Goal: Entertainment & Leisure: Consume media (video, audio)

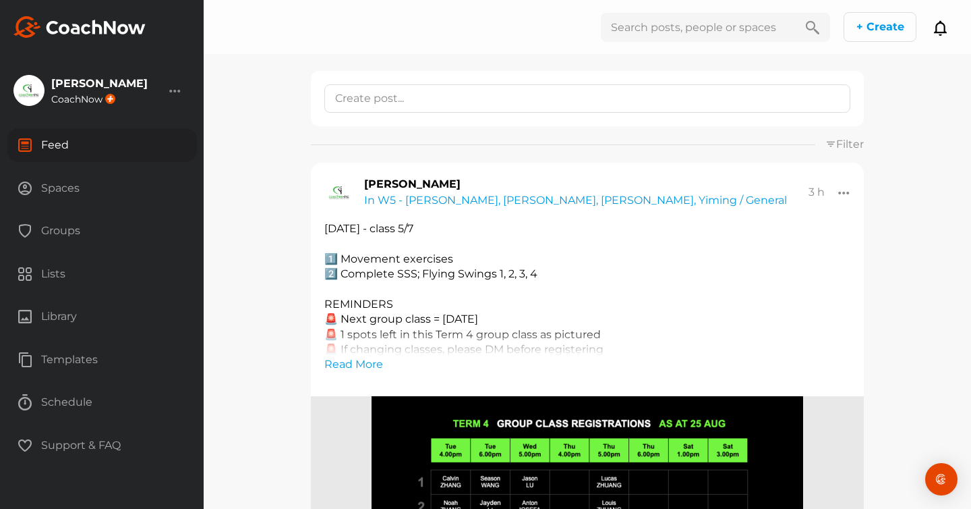
click at [51, 186] on div "Spaces" at bounding box center [102, 188] width 190 height 34
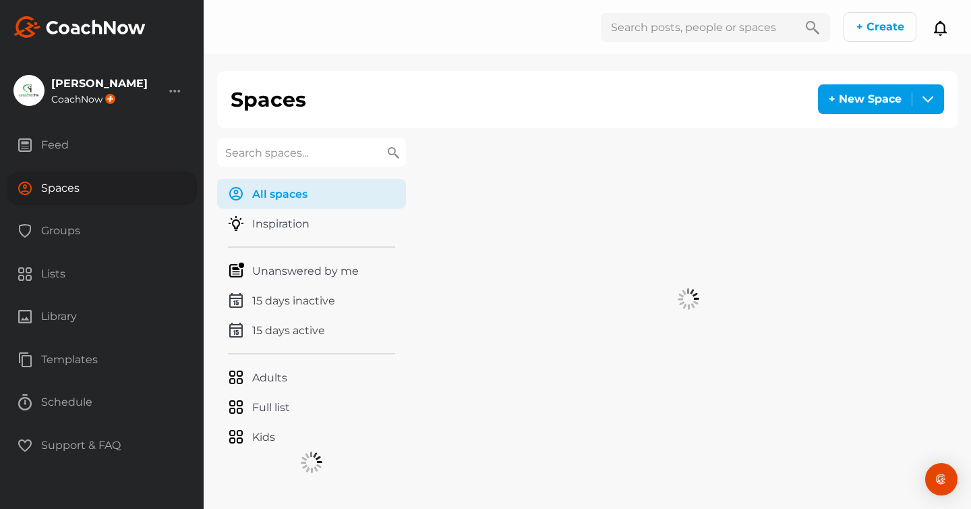
click at [244, 151] on input "text" at bounding box center [311, 152] width 189 height 28
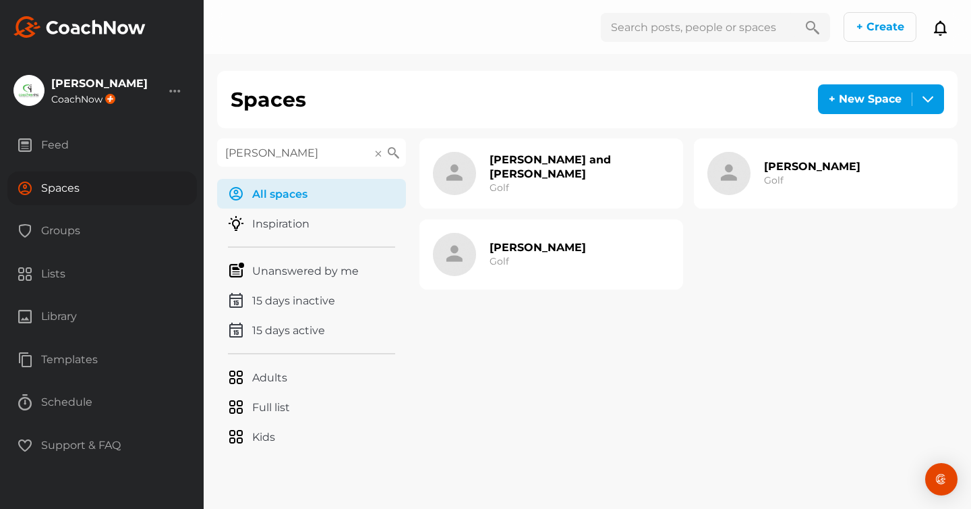
type input "sean"
click at [542, 170] on h2 "[PERSON_NAME] and [PERSON_NAME]" at bounding box center [580, 166] width 180 height 28
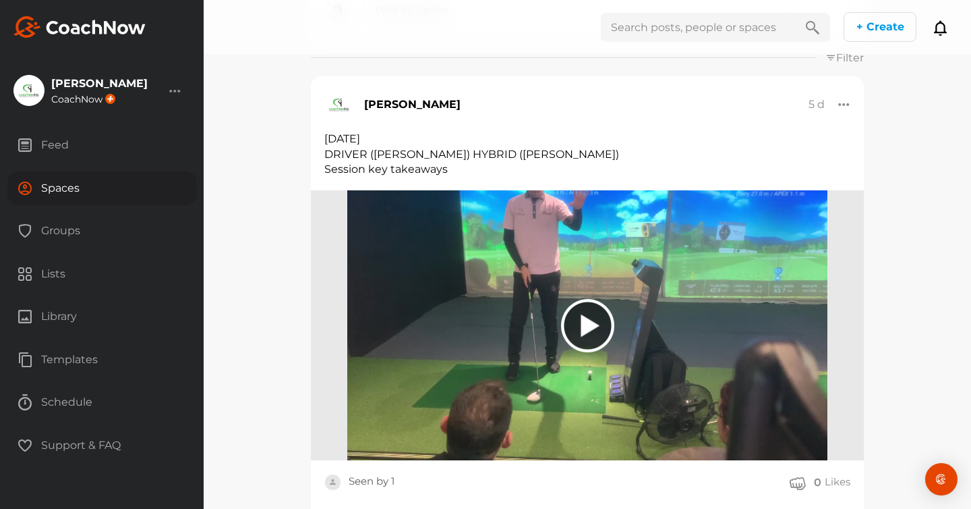
scroll to position [199, 0]
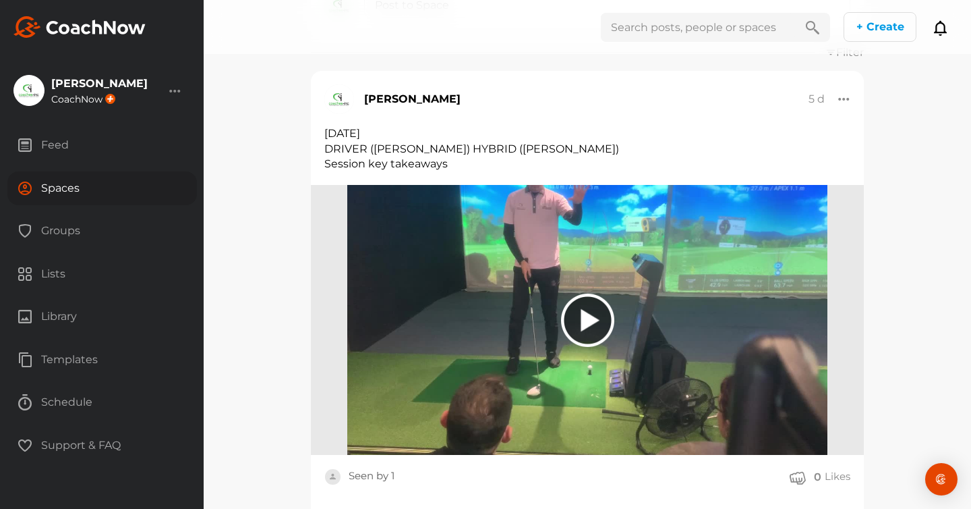
click at [586, 315] on div at bounding box center [587, 319] width 53 height 53
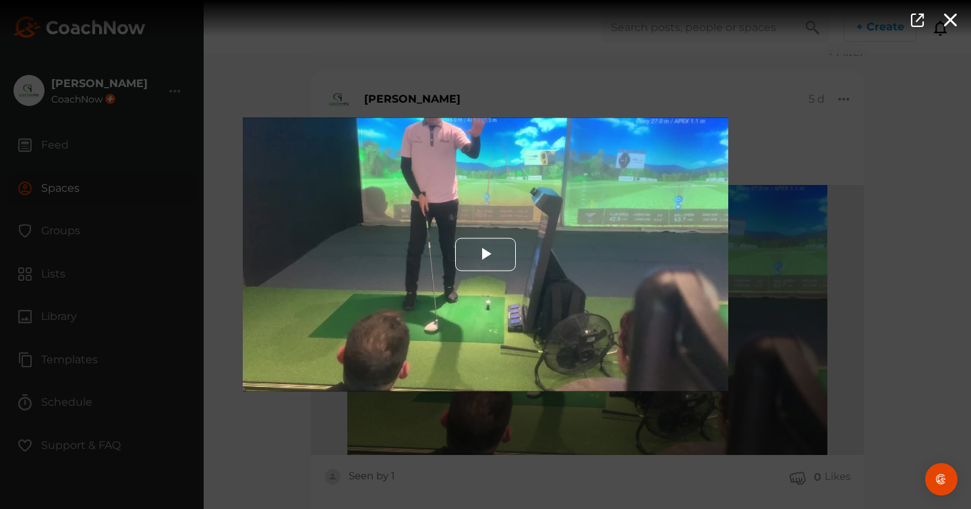
click at [486, 254] on span "Video Player" at bounding box center [486, 254] width 0 height 0
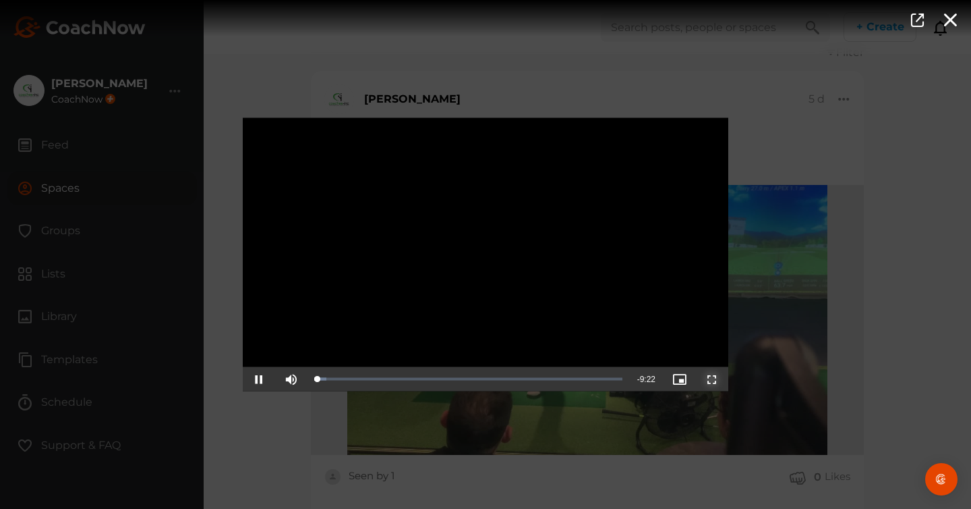
click at [712, 379] on span "Video Player" at bounding box center [712, 379] width 0 height 0
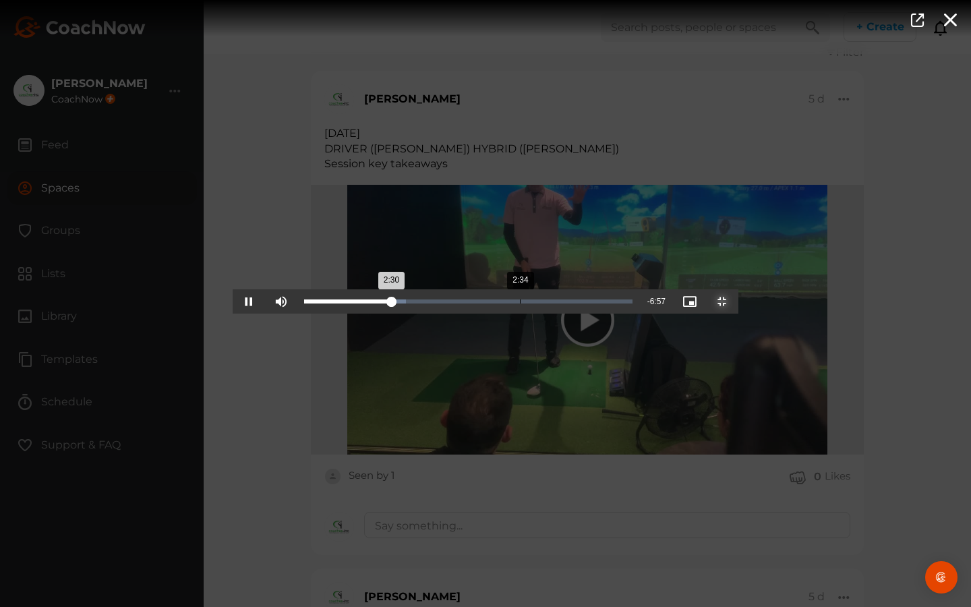
click at [304, 304] on div "2:30" at bounding box center [348, 302] width 88 height 4
click at [304, 304] on div "Loaded : 31.57% 2:40 2:35" at bounding box center [468, 302] width 329 height 4
click at [548, 304] on div "2:53" at bounding box center [548, 302] width 1 height 4
click at [322, 304] on div "2:55" at bounding box center [355, 302] width 102 height 4
click at [330, 304] on div "Loaded : 35.80% 3:04 2:59" at bounding box center [468, 302] width 329 height 4
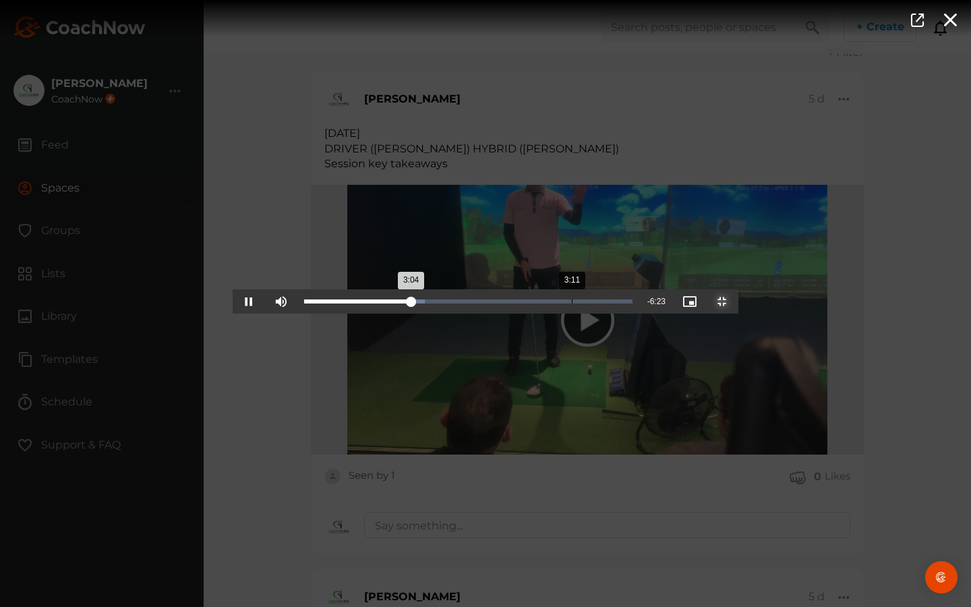
click at [339, 304] on div "Progress Bar" at bounding box center [364, 302] width 121 height 4
click at [355, 314] on div "Loaded : 38.34% 3:21 3:11" at bounding box center [468, 301] width 342 height 24
click at [366, 314] on div "Loaded : 40.08% 3:30 3:23" at bounding box center [468, 301] width 342 height 24
click at [382, 314] on div "Loaded : 41.37% 3:41 3:30" at bounding box center [468, 301] width 342 height 24
click at [398, 314] on div "Loaded : 43.43% 3:53 3:42" at bounding box center [468, 301] width 342 height 24
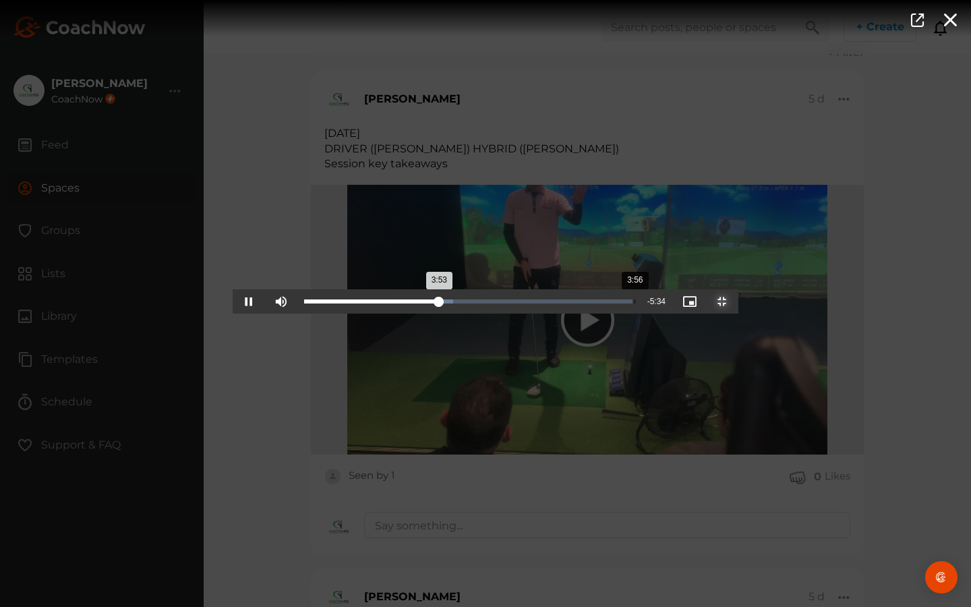
click at [407, 314] on div "Loaded : 45.50% 3:56 3:53" at bounding box center [468, 301] width 342 height 24
click at [426, 314] on div "Loaded : 46.43% 4:05 3:59" at bounding box center [468, 301] width 342 height 24
click at [447, 314] on div "Loaded : 49.05% 4:28 4:15" at bounding box center [468, 301] width 342 height 24
click at [460, 314] on div "Loaded : 51.21% 4:36 4:28" at bounding box center [468, 301] width 342 height 24
click at [475, 304] on div "Loaded : 53.27% 4:47 4:37" at bounding box center [468, 302] width 329 height 4
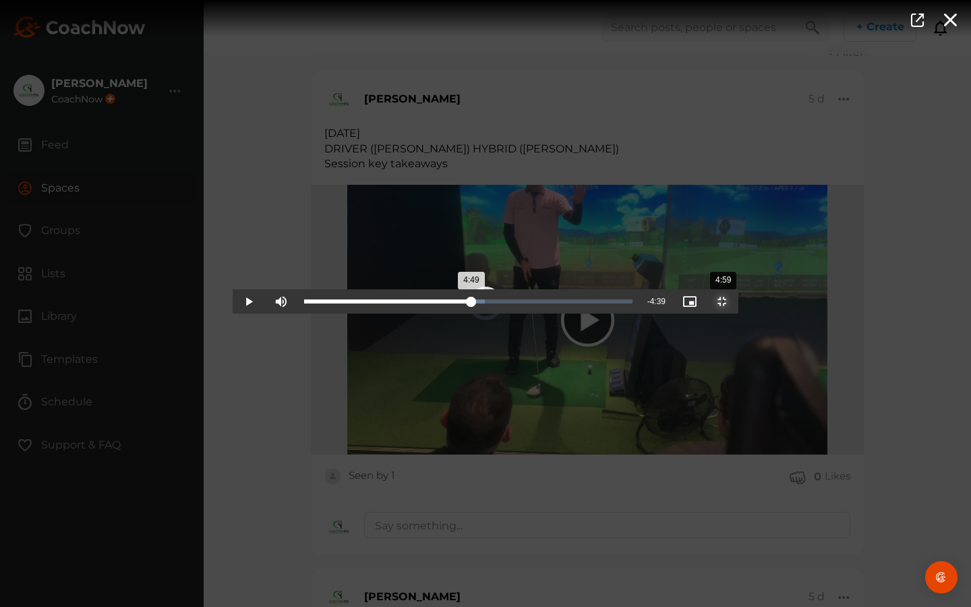
click at [490, 304] on div "Loaded : 55.14% 4:59 4:49" at bounding box center [468, 302] width 329 height 4
click at [739, 304] on div "5:10" at bounding box center [739, 302] width 1 height 4
click at [519, 314] on div "Loaded : 59.16% 5:19 5:11" at bounding box center [468, 301] width 342 height 24
click at [768, 304] on div "5:31" at bounding box center [768, 302] width 1 height 4
click at [548, 304] on div "Loaded : 62.68% 5:40 5:40" at bounding box center [468, 302] width 329 height 4
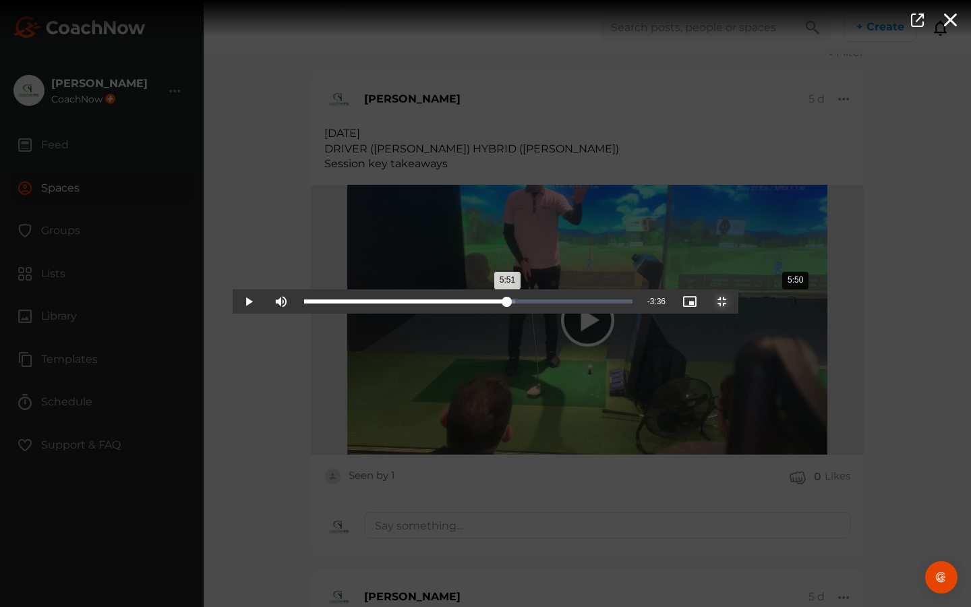
click at [563, 314] on div "Loaded : 64.35% 5:50 5:51" at bounding box center [468, 301] width 342 height 24
click at [522, 304] on div "Progress Bar" at bounding box center [413, 302] width 218 height 4
click at [890, 304] on div "6:58" at bounding box center [890, 302] width 1 height 4
click at [633, 304] on div "Loaded : 78.33% 7:06 6:58" at bounding box center [468, 302] width 329 height 4
click at [639, 314] on div "Loaded : 79.62% 7:17 7:08" at bounding box center [468, 301] width 342 height 24
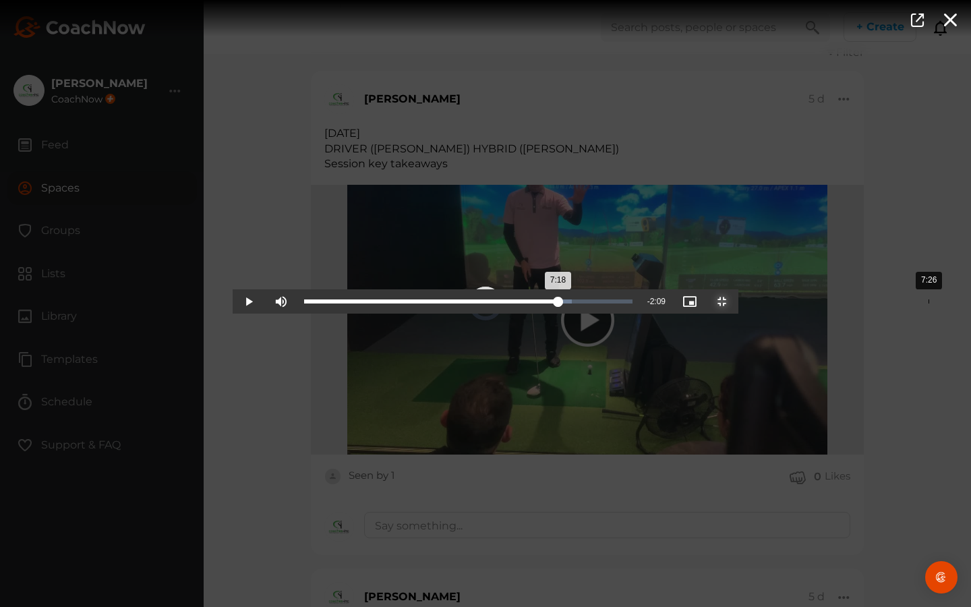
click at [639, 314] on div "Loaded : 81.56% 7:26 7:18" at bounding box center [468, 301] width 342 height 24
click at [633, 304] on div "Loaded : 82.93% 7:40 7:40" at bounding box center [468, 302] width 329 height 4
click at [949, 304] on div "7:40" at bounding box center [949, 302] width 1 height 4
click at [633, 304] on div "Loaded : 86.85% 8:07 7:53" at bounding box center [468, 302] width 329 height 4
click at [597, 304] on div "Progress Bar" at bounding box center [450, 302] width 293 height 4
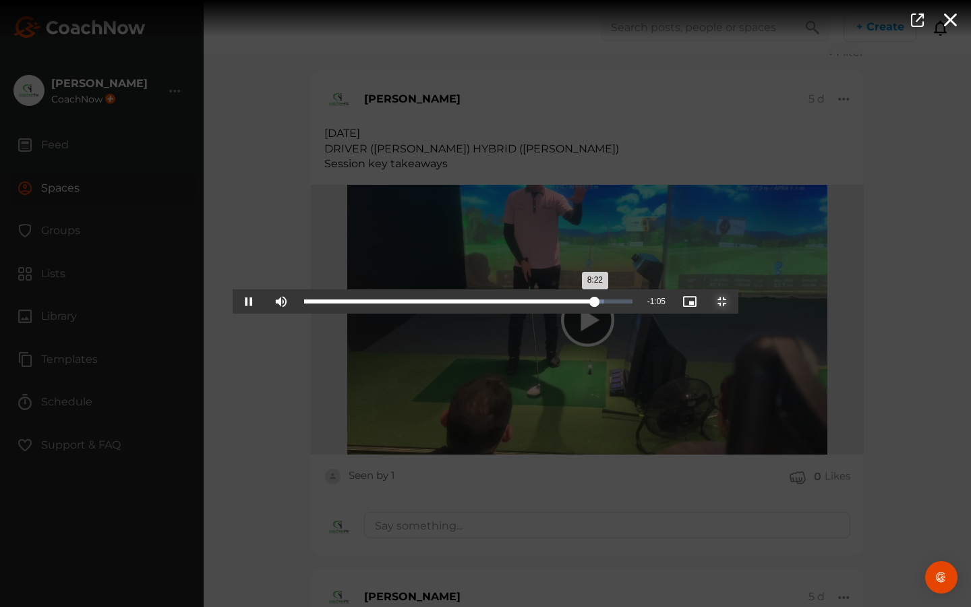
click at [633, 304] on div "Loaded : 91.52% 8:47 8:22" at bounding box center [468, 302] width 329 height 4
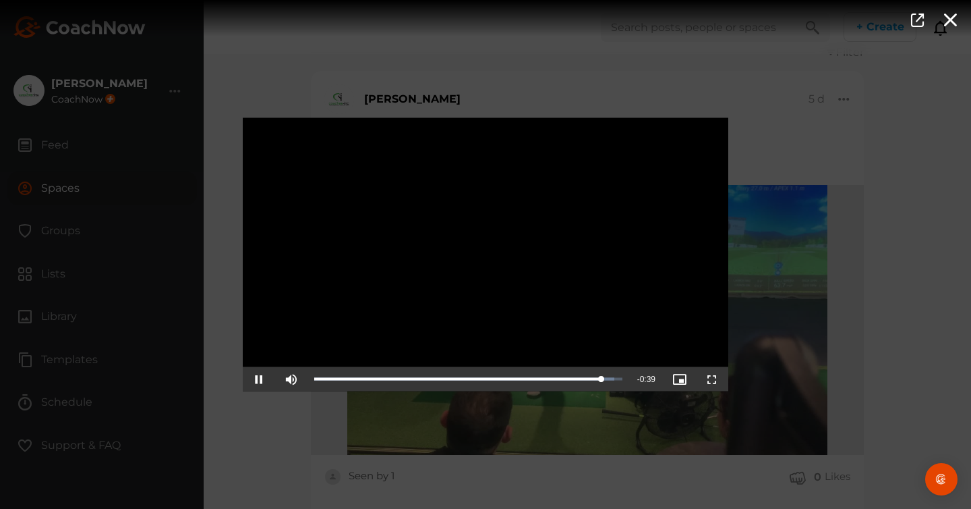
click at [235, 69] on div "Video Player is loading. Play Video Pause Mute Current Time 8:48 / Duration 9:2…" at bounding box center [485, 254] width 971 height 509
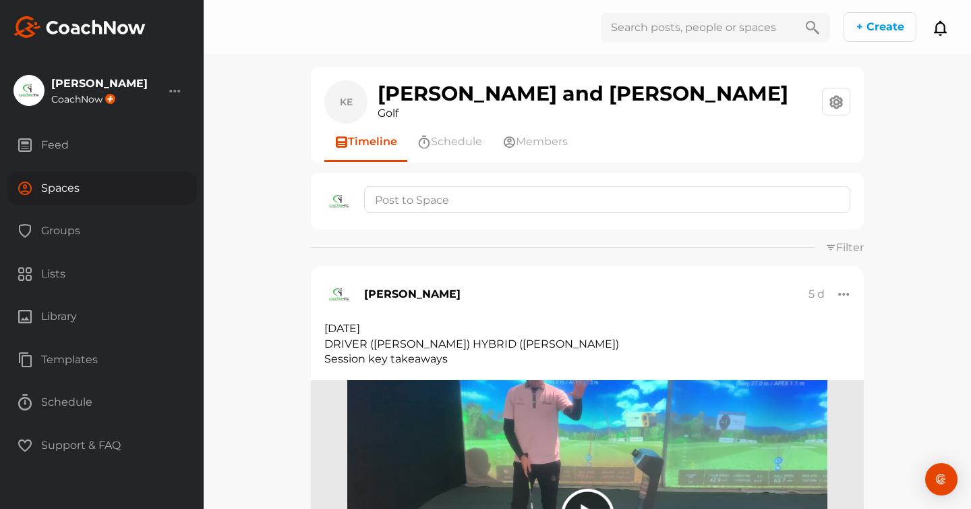
scroll to position [0, 0]
